Goal: Entertainment & Leisure: Consume media (video, audio)

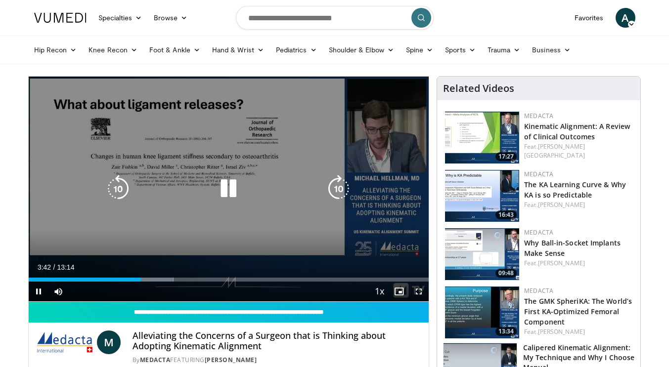
click at [228, 182] on icon "Video Player" at bounding box center [229, 189] width 28 height 28
click at [238, 188] on icon "Video Player" at bounding box center [229, 189] width 28 height 28
click at [239, 194] on icon "Video Player" at bounding box center [229, 189] width 28 height 28
click at [226, 182] on icon "Video Player" at bounding box center [229, 189] width 28 height 28
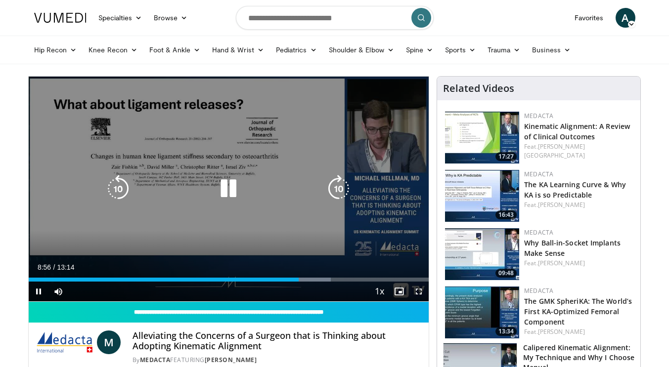
click at [231, 185] on icon "Video Player" at bounding box center [229, 189] width 28 height 28
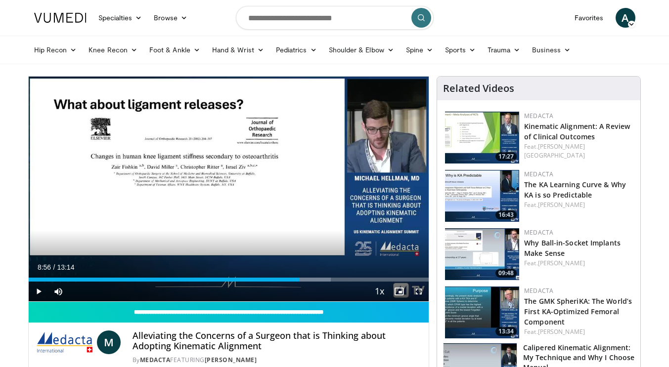
click at [212, 78] on div "10 seconds Tap to unmute" at bounding box center [229, 189] width 400 height 225
